Goal: Task Accomplishment & Management: Use online tool/utility

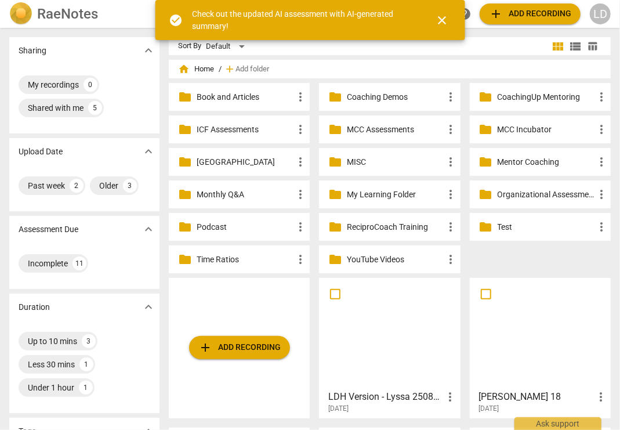
click at [362, 99] on p "Coaching Demos" at bounding box center [395, 97] width 97 height 12
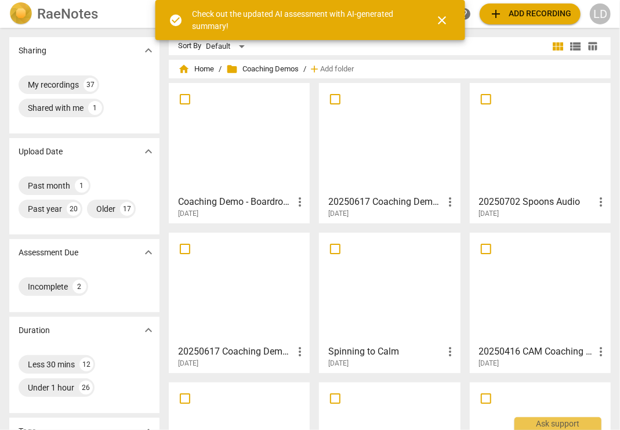
click at [441, 26] on span "close" at bounding box center [442, 20] width 14 height 14
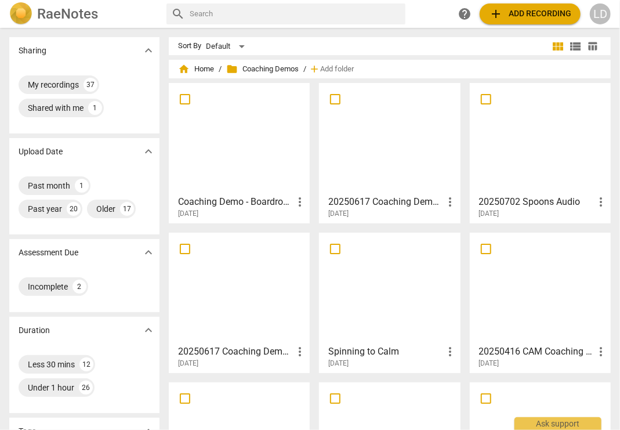
click at [489, 17] on span "add" at bounding box center [496, 14] width 14 height 14
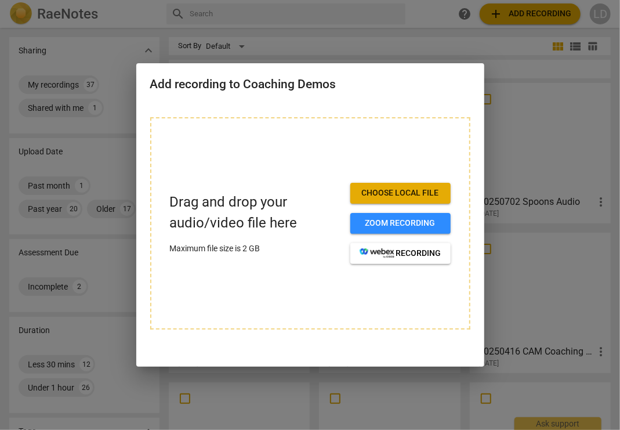
click at [514, 127] on div at bounding box center [310, 215] width 620 height 430
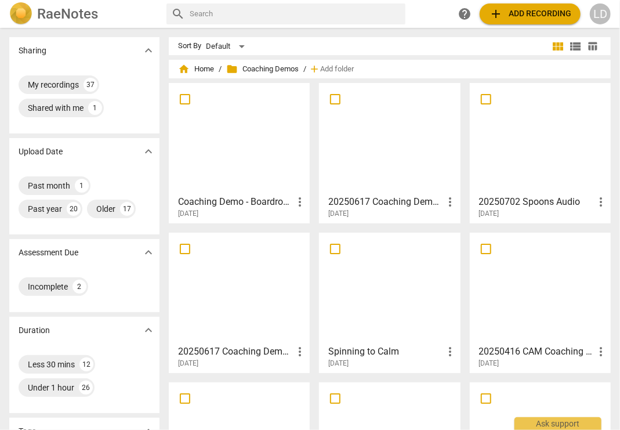
click at [256, 165] on div at bounding box center [239, 138] width 133 height 103
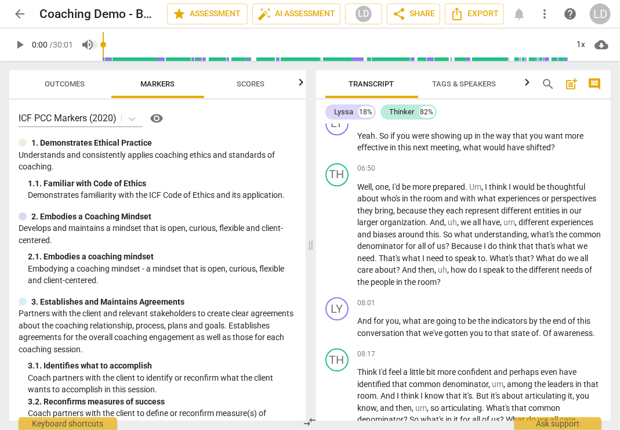
scroll to position [1280, 0]
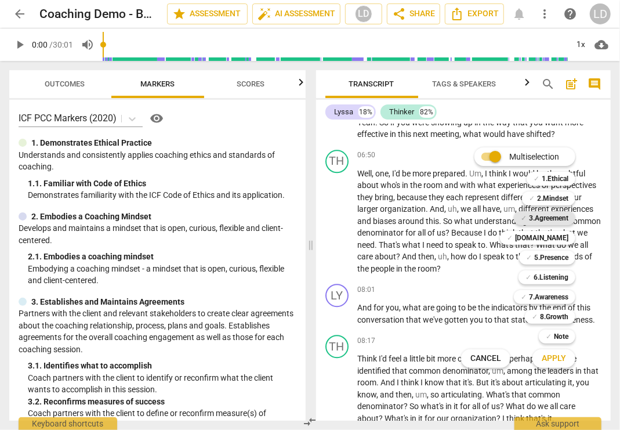
click at [550, 219] on b "3.Agreement" at bounding box center [548, 218] width 39 height 14
click at [557, 239] on div "✓ [DOMAIN_NAME]" at bounding box center [537, 238] width 75 height 14
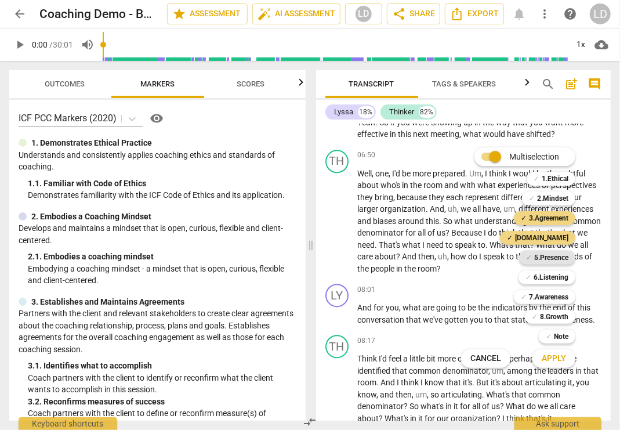
click at [557, 258] on b "5.Presence" at bounding box center [551, 258] width 34 height 14
click at [556, 274] on b "6.Listening" at bounding box center [551, 277] width 35 height 14
click at [560, 291] on b "7.Awareness" at bounding box center [548, 297] width 39 height 14
click at [566, 358] on span "Apply" at bounding box center [554, 359] width 24 height 12
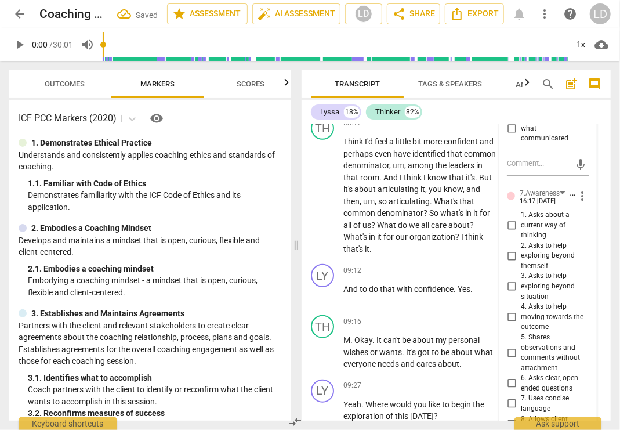
scroll to position [2152, 0]
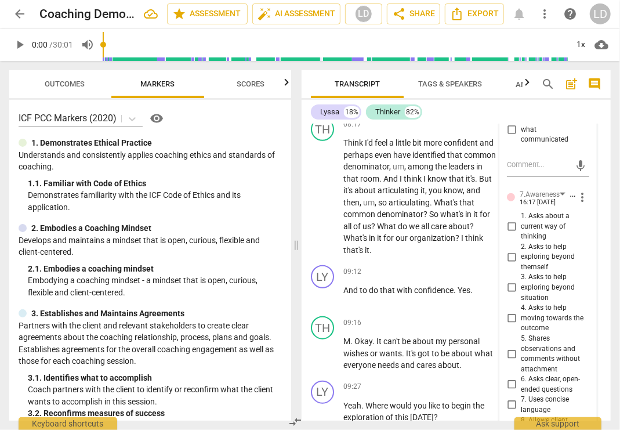
click at [166, 88] on span "Markers" at bounding box center [158, 83] width 34 height 9
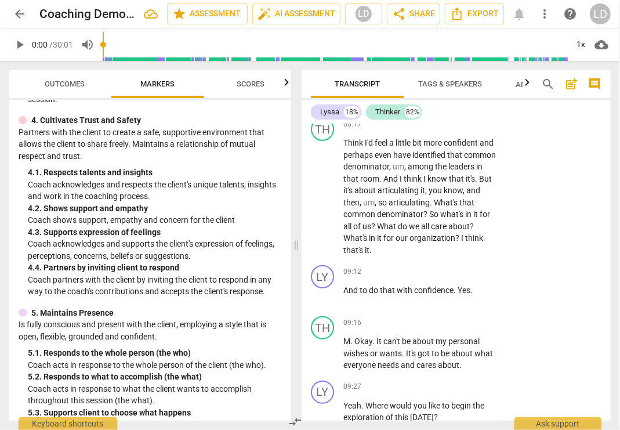
scroll to position [422, 0]
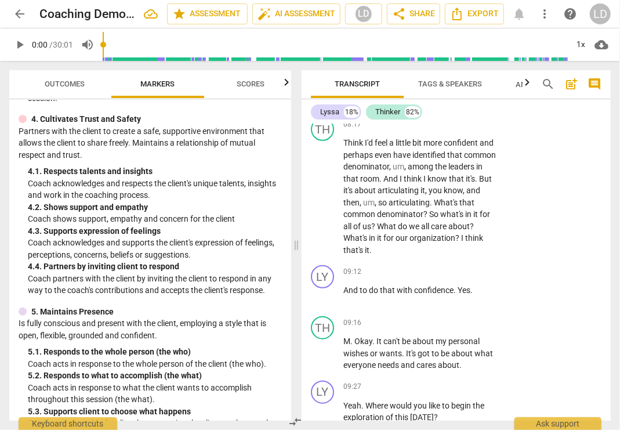
click at [77, 79] on span "Outcomes" at bounding box center [65, 83] width 40 height 9
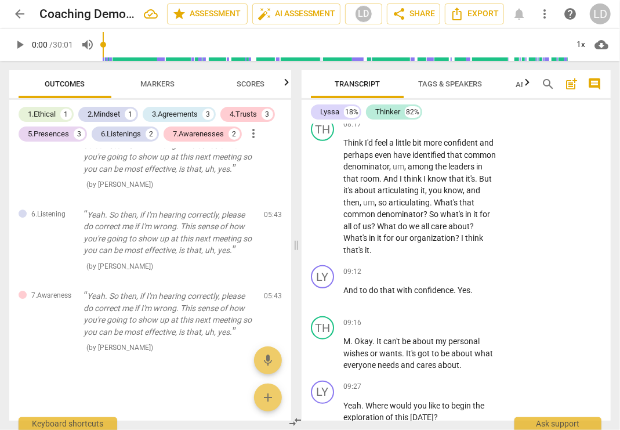
scroll to position [1893, 0]
click at [241, 89] on span "Scores" at bounding box center [251, 85] width 56 height 16
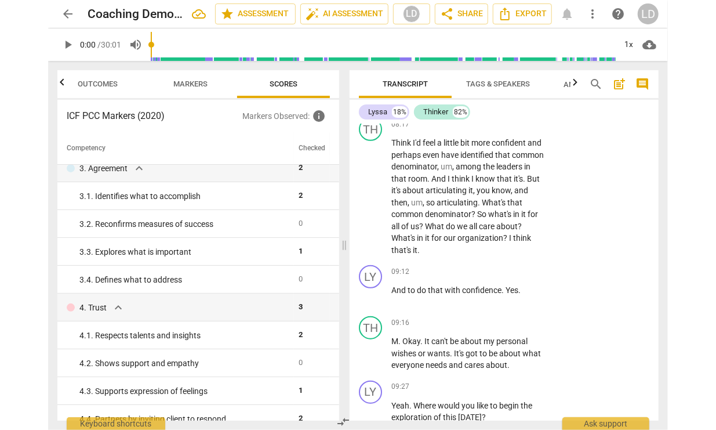
scroll to position [123, 0]
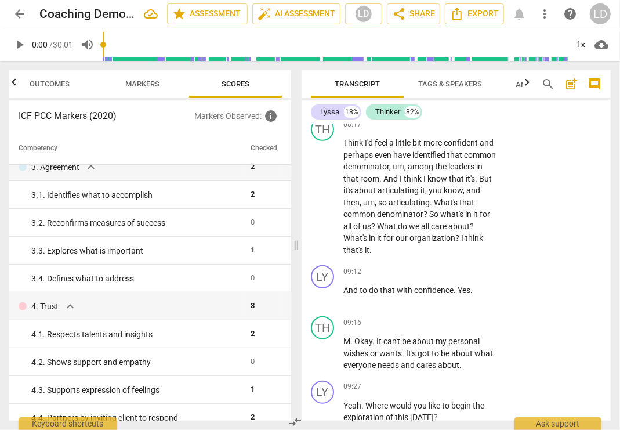
click at [434, 89] on span "Tags & Speakers" at bounding box center [450, 85] width 92 height 16
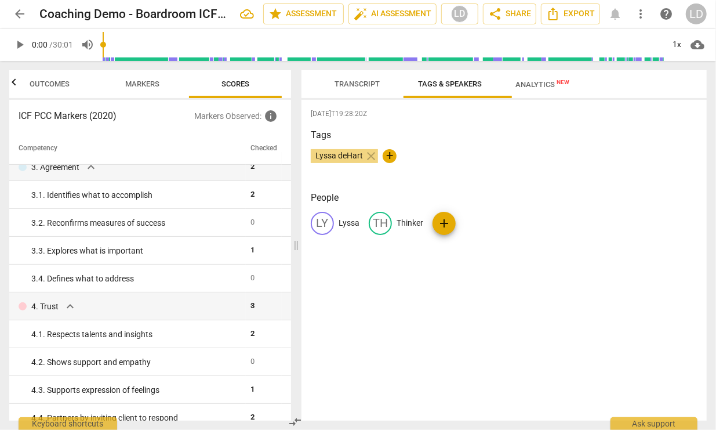
click at [559, 85] on span "Analytics New" at bounding box center [543, 84] width 54 height 9
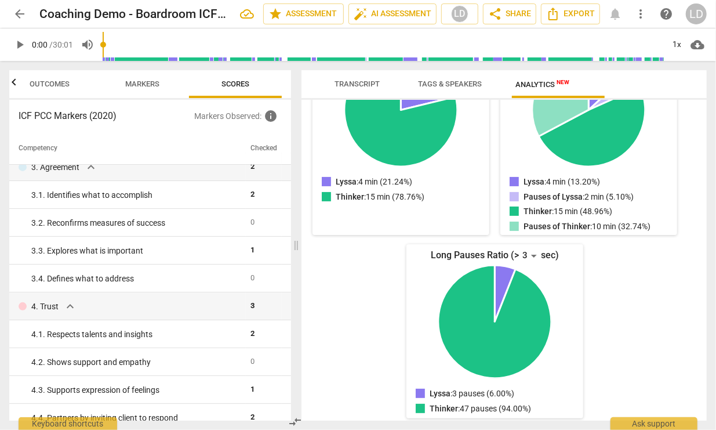
scroll to position [0, 0]
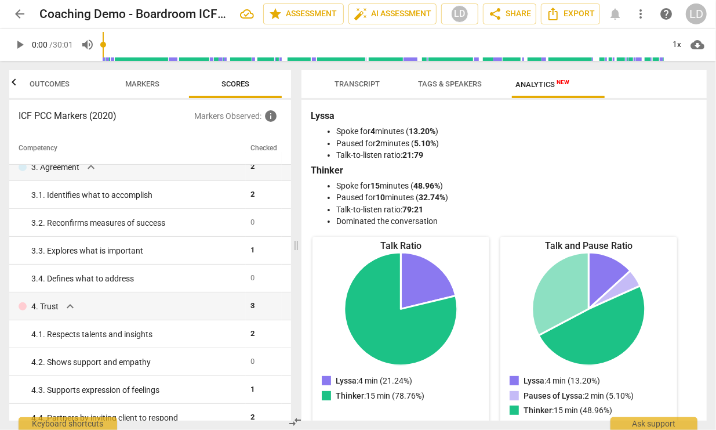
click at [362, 90] on span "Transcript" at bounding box center [357, 85] width 73 height 16
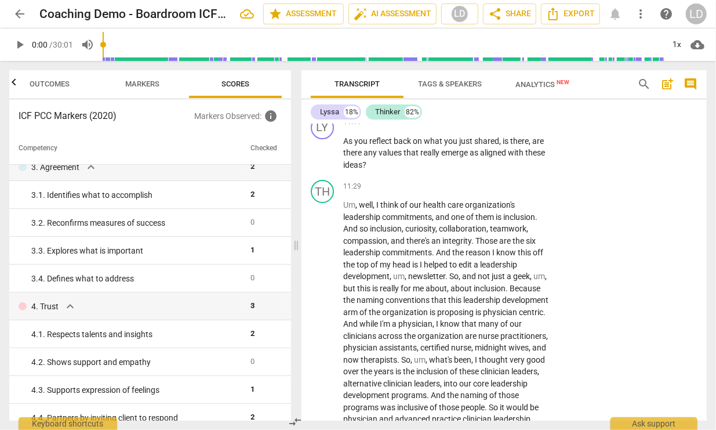
click at [57, 84] on span "Outcomes" at bounding box center [50, 83] width 40 height 9
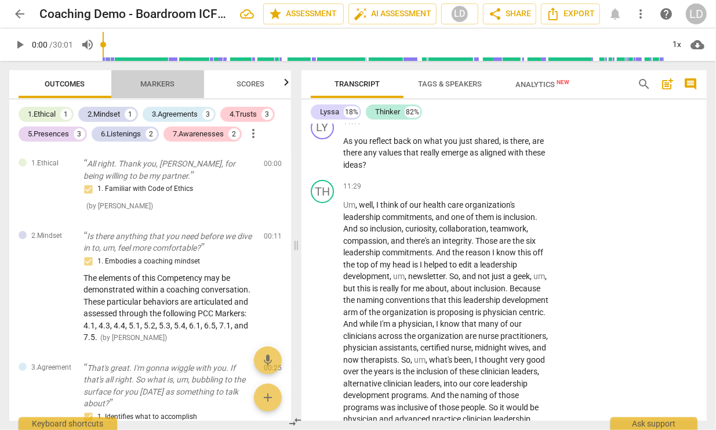
click at [149, 81] on span "Markers" at bounding box center [158, 83] width 34 height 9
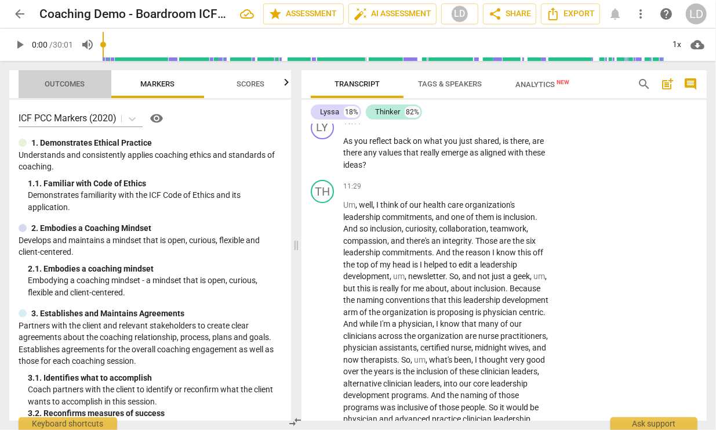
click at [96, 84] on span "Outcomes" at bounding box center [65, 85] width 68 height 16
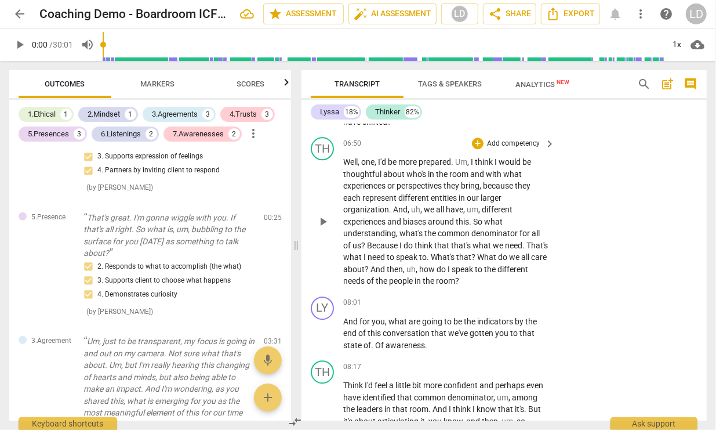
scroll to position [1488, 0]
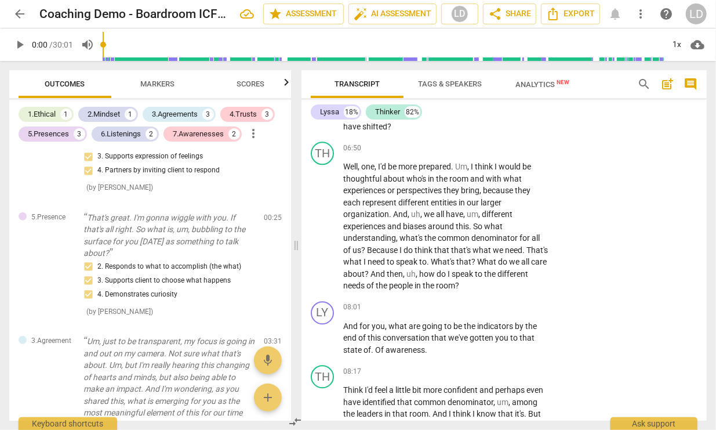
drag, startPoint x: 479, startPoint y: 175, endPoint x: 513, endPoint y: 190, distance: 37.4
click at [538, 183] on icon "button" at bounding box center [543, 178] width 12 height 14
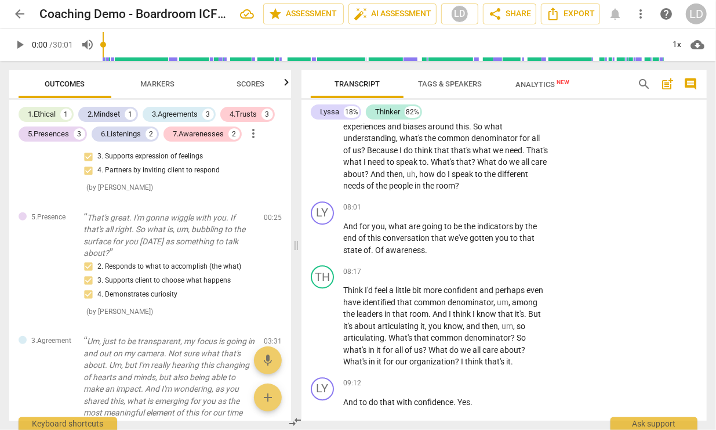
scroll to position [1589, 0]
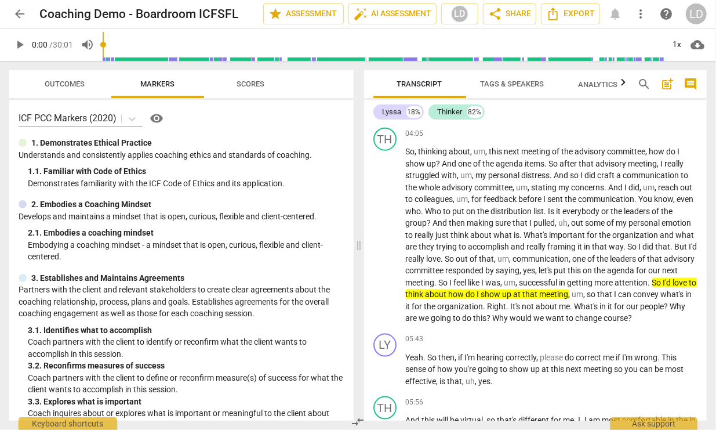
scroll to position [661, 0]
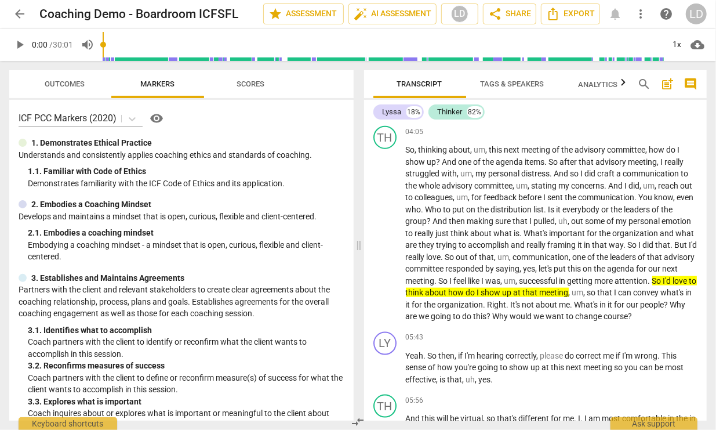
click at [525, 37] on div "3.Agreement" at bounding box center [527, 32] width 40 height 10
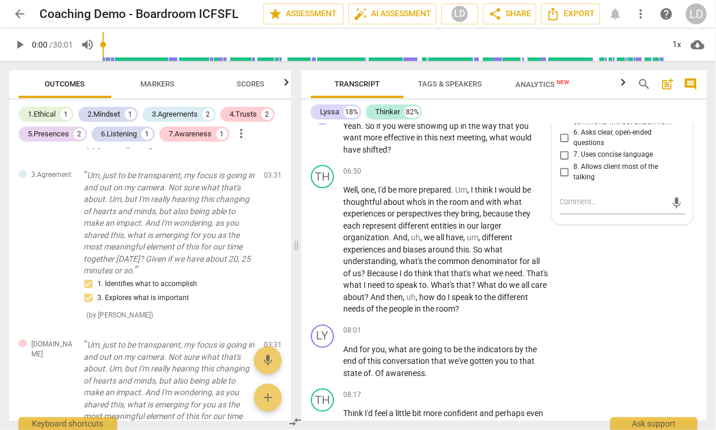
scroll to position [1441, 0]
click at [668, 255] on li "Delete" at bounding box center [681, 249] width 40 height 22
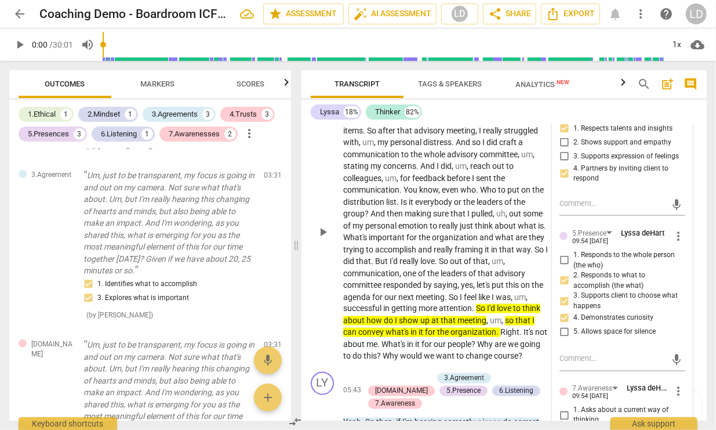
scroll to position [971, 0]
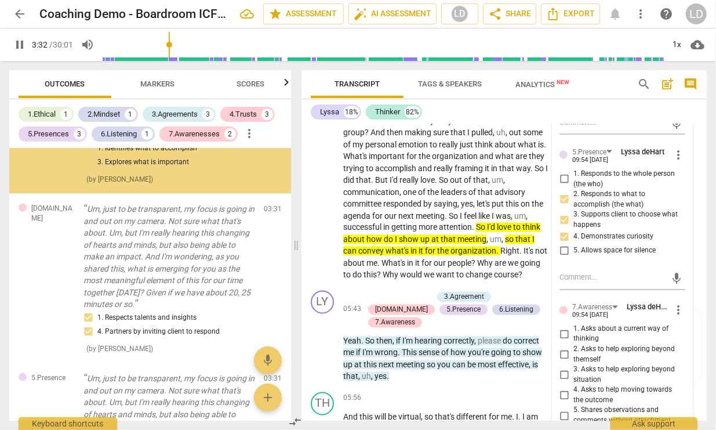
scroll to position [682, 0]
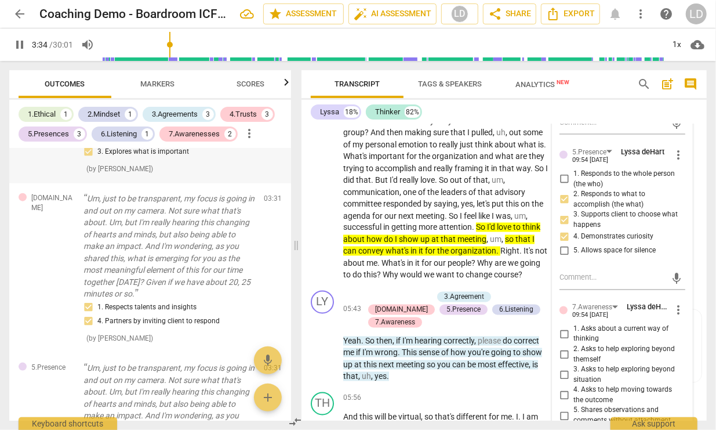
click at [154, 131] on p "Um, just to be transparent, my focus is going in and out on my camera. Not sure…" at bounding box center [169, 76] width 171 height 107
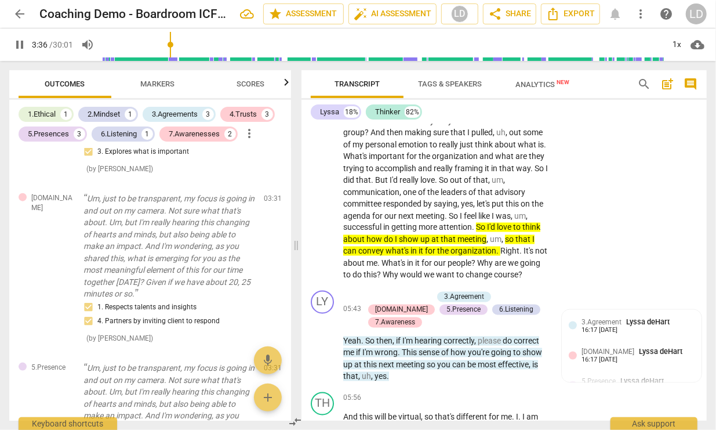
type input "217"
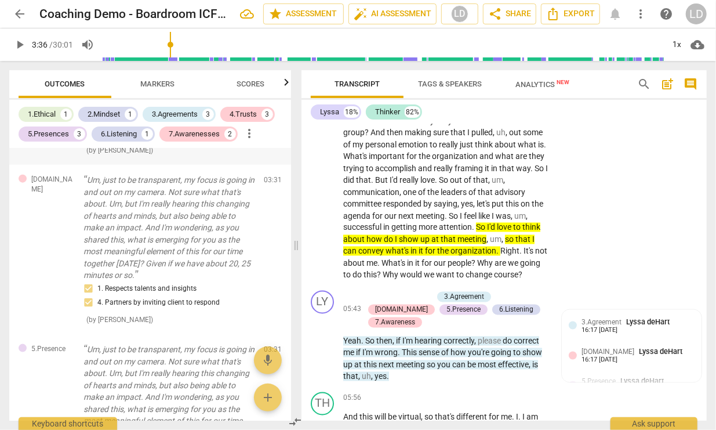
scroll to position [733, 0]
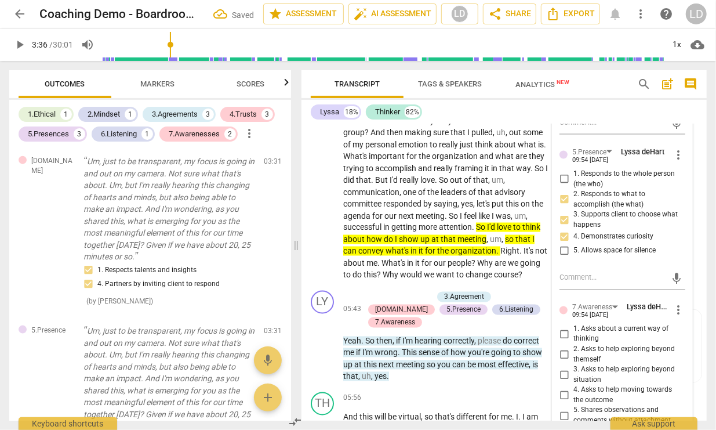
checkbox input "false"
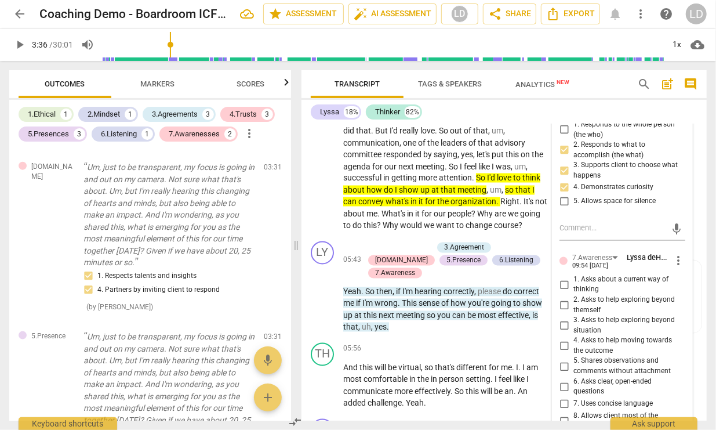
scroll to position [1020, 0]
checkbox input "false"
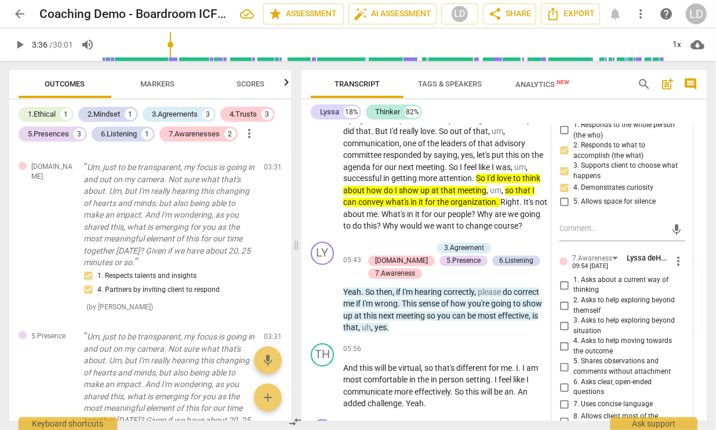
checkbox input "true"
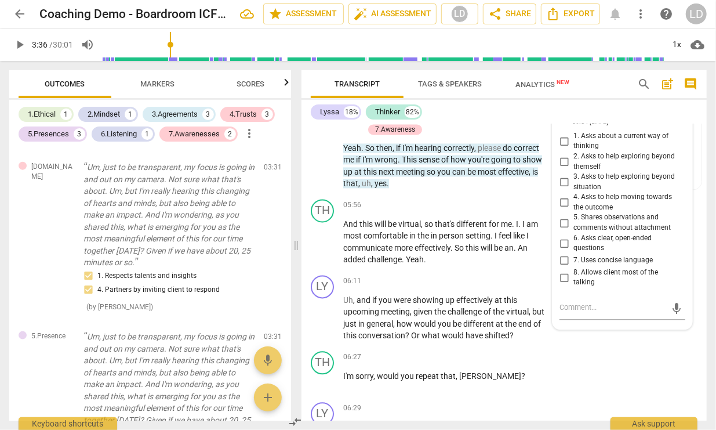
scroll to position [1168, 0]
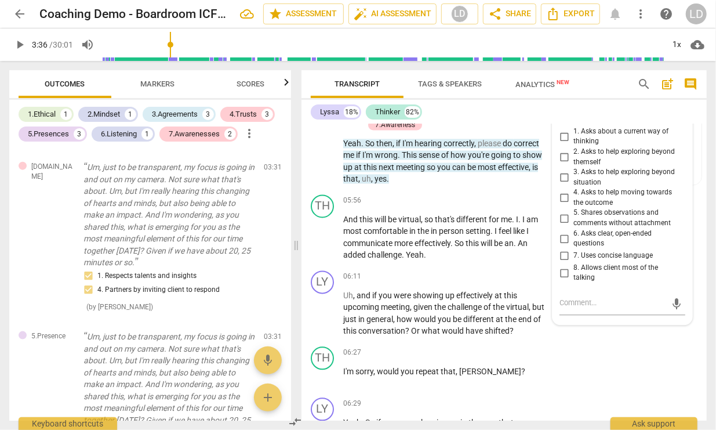
checkbox input "true"
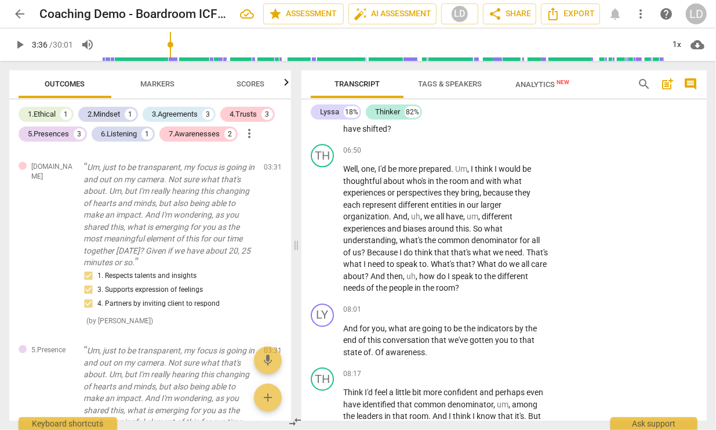
scroll to position [1488, 0]
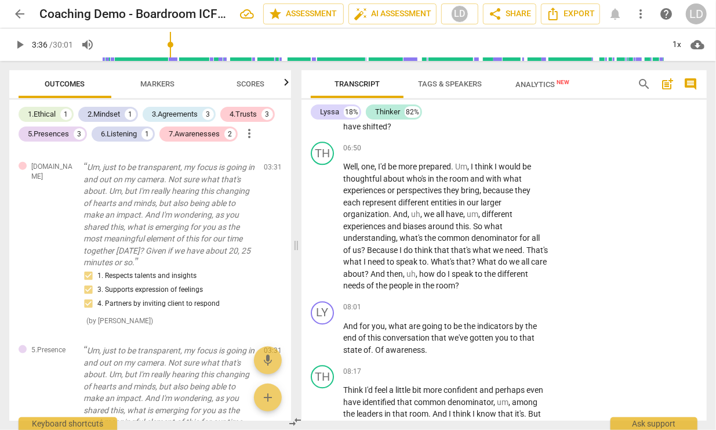
checkbox input "true"
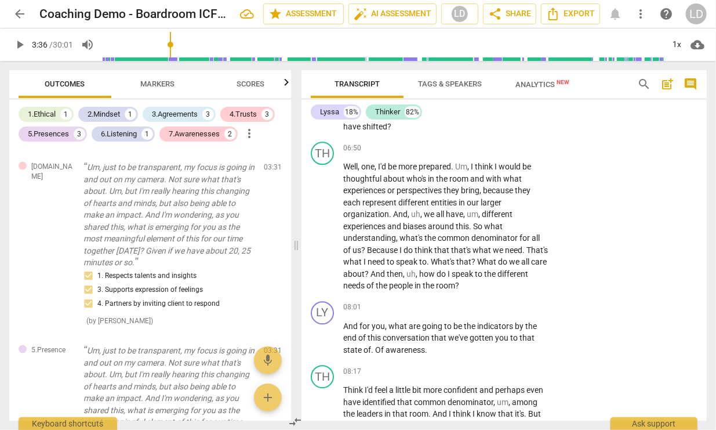
checkbox input "true"
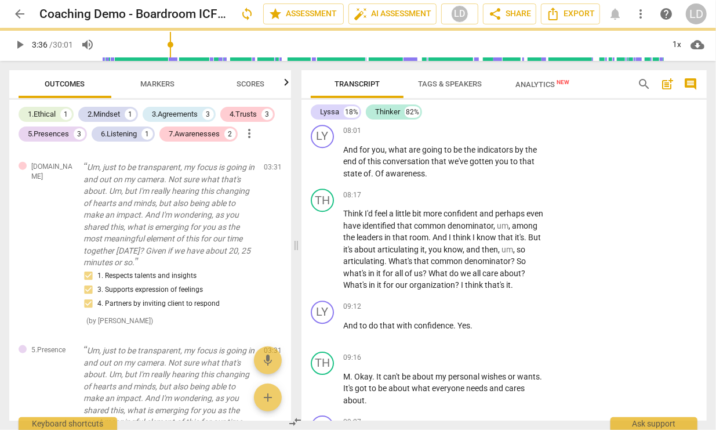
scroll to position [1666, 0]
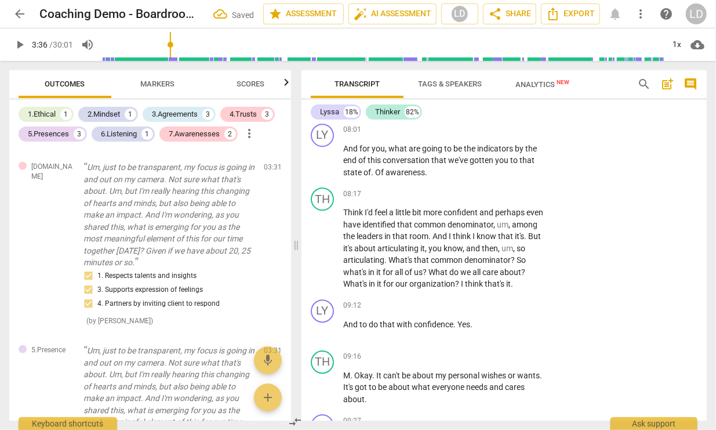
click at [81, 85] on span "Outcomes" at bounding box center [65, 83] width 40 height 9
click at [234, 93] on button "Scores" at bounding box center [250, 84] width 93 height 28
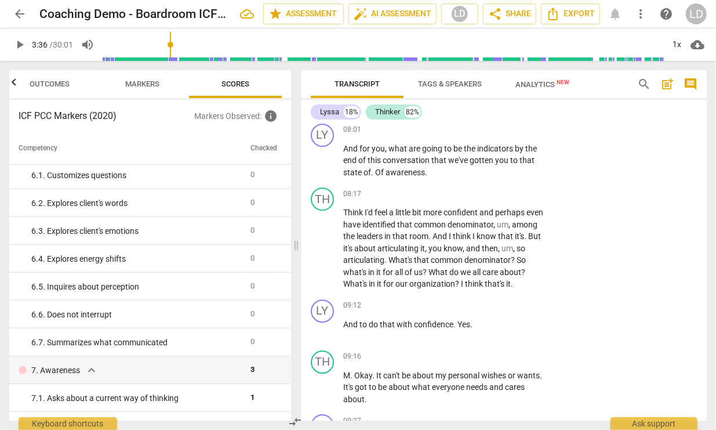
scroll to position [616, 0]
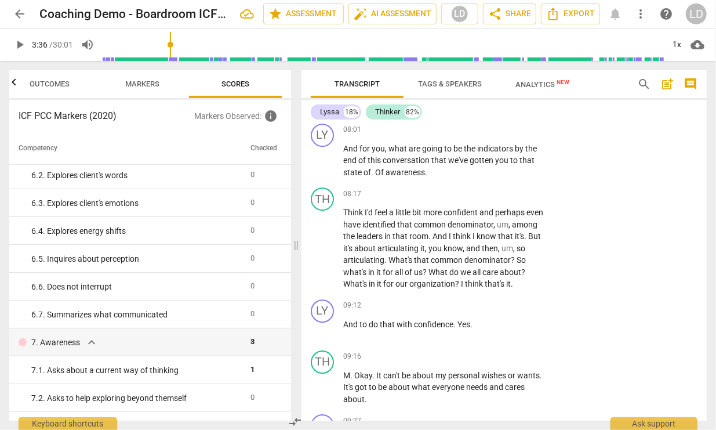
click at [146, 79] on span "Markers" at bounding box center [143, 83] width 34 height 9
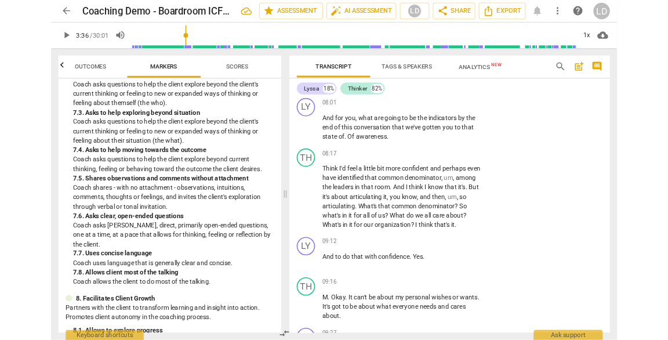
scroll to position [1257, 0]
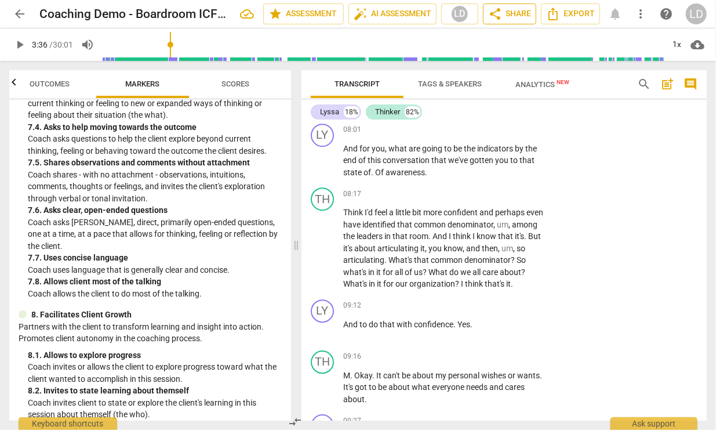
click at [488, 13] on span "share Share" at bounding box center [509, 14] width 43 height 14
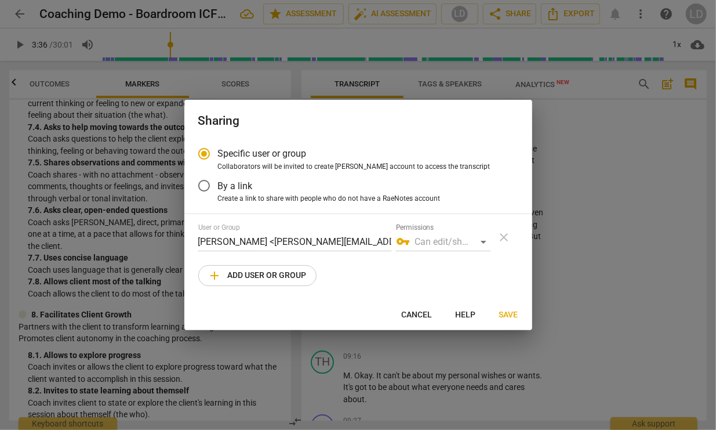
click at [298, 282] on span "add Add user or group" at bounding box center [257, 276] width 99 height 14
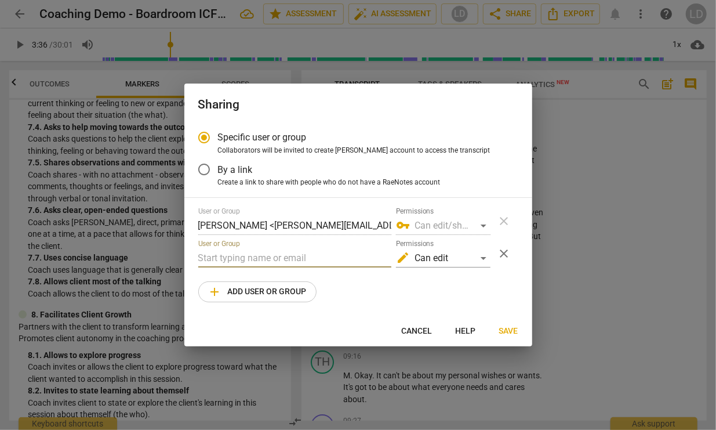
click at [314, 267] on input "text" at bounding box center [294, 258] width 193 height 19
click at [613, 220] on div at bounding box center [358, 215] width 716 height 430
radio input "false"
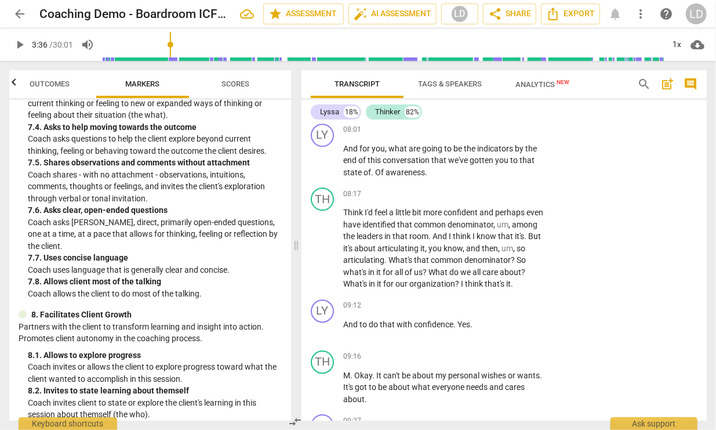
type input "217"
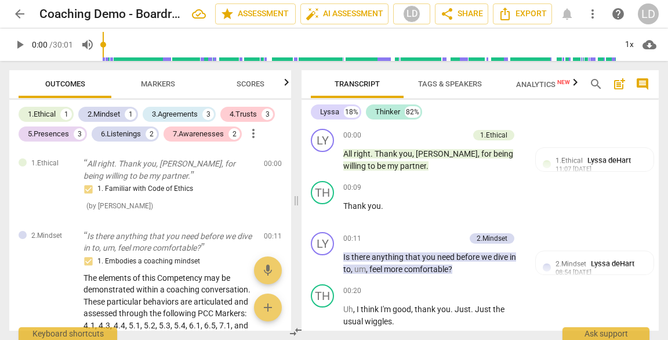
scroll to position [1589, 0]
